Goal: Find specific page/section: Find specific page/section

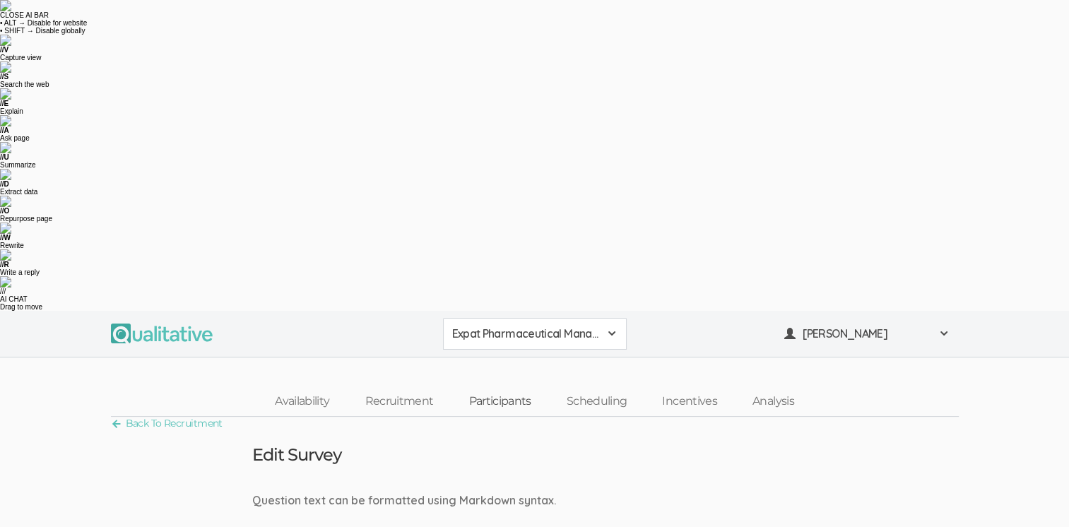
click at [506, 386] on link "Participants" at bounding box center [499, 401] width 97 height 30
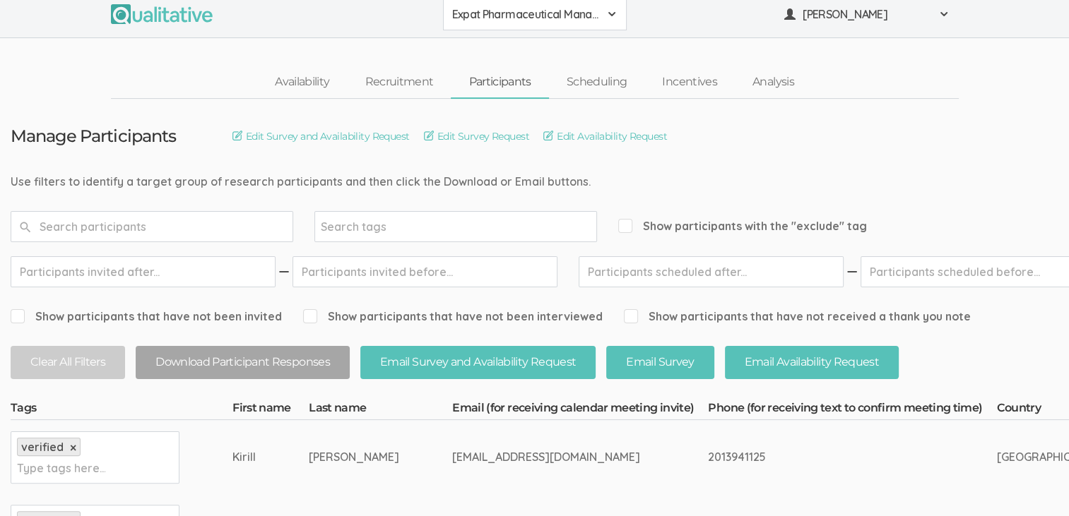
scroll to position [223, 0]
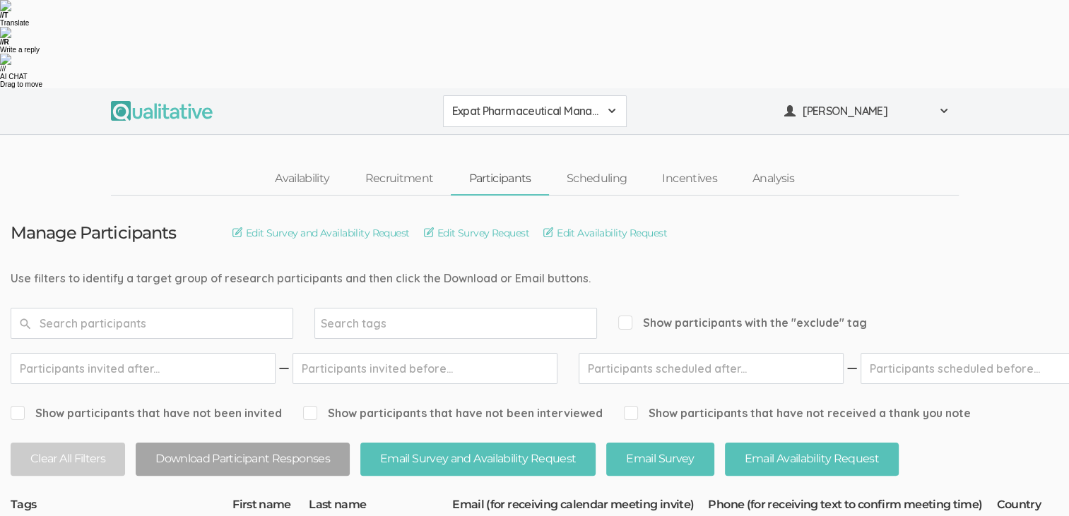
drag, startPoint x: 531, startPoint y: 319, endPoint x: 390, endPoint y: 316, distance: 141.3
drag, startPoint x: 390, startPoint y: 316, endPoint x: 468, endPoint y: 316, distance: 78.4
copy tr "[EMAIL_ADDRESS][DOMAIN_NAME]"
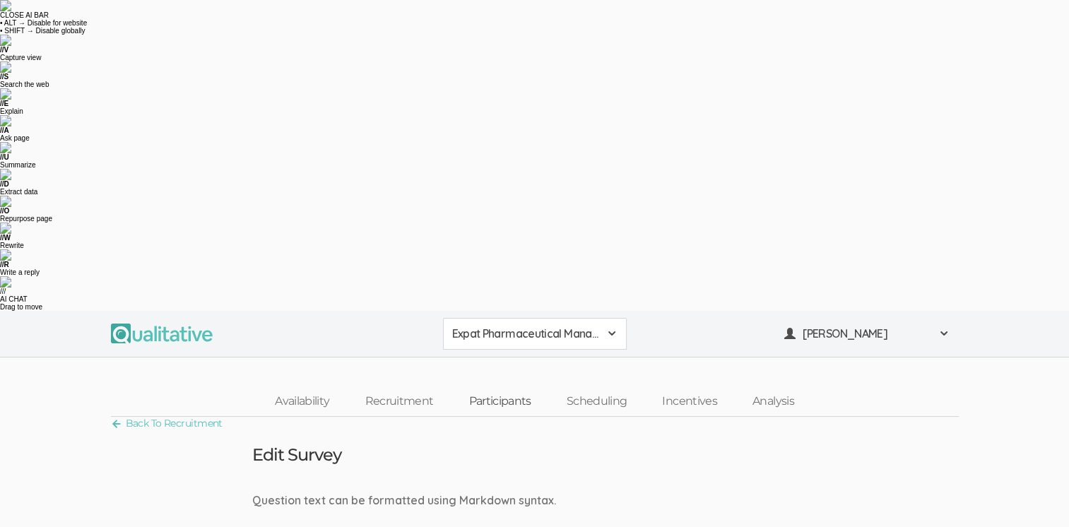
click at [489, 386] on link "Participants" at bounding box center [499, 401] width 97 height 30
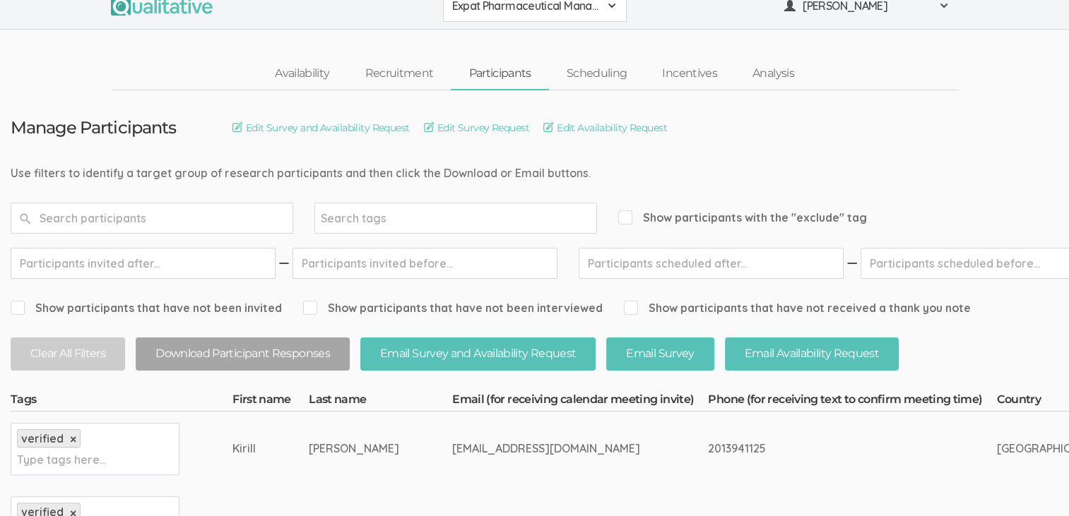
scroll to position [223, 0]
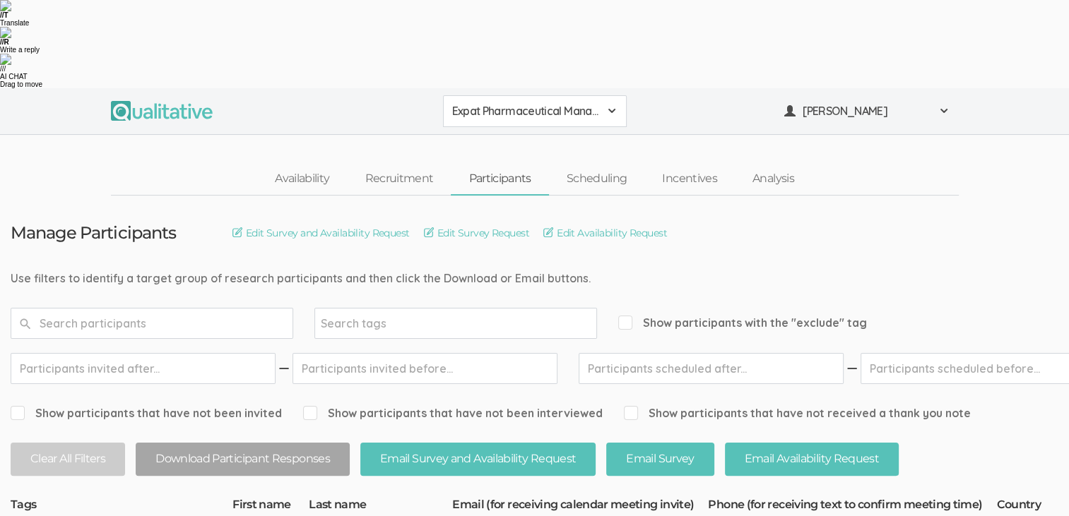
drag, startPoint x: 343, startPoint y: 315, endPoint x: 199, endPoint y: 315, distance: 144.8
drag, startPoint x: 199, startPoint y: 315, endPoint x: 313, endPoint y: 323, distance: 114.7
copy tr "Type tags here... Sinit Mehtsun"
